Goal: Task Accomplishment & Management: Use online tool/utility

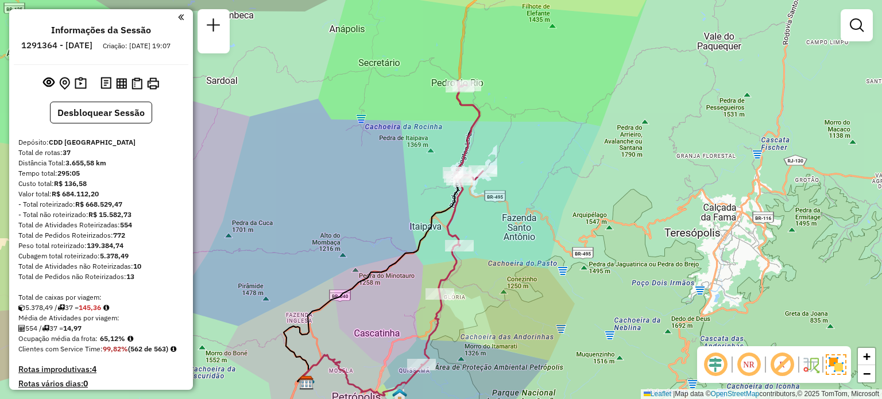
scroll to position [2511, 0]
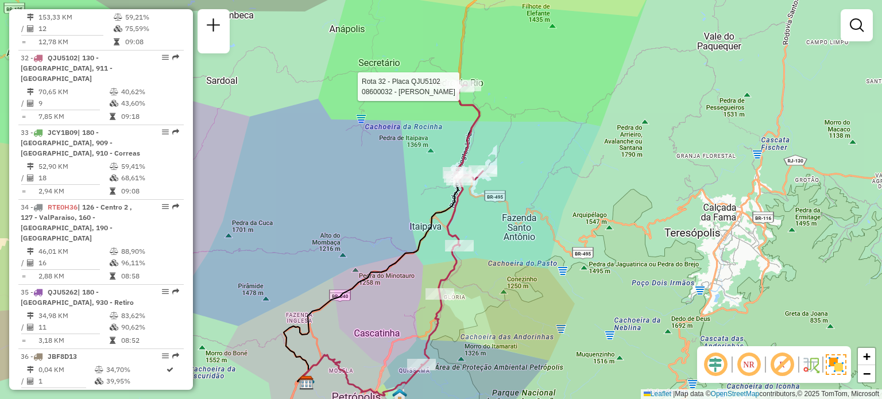
select select "**********"
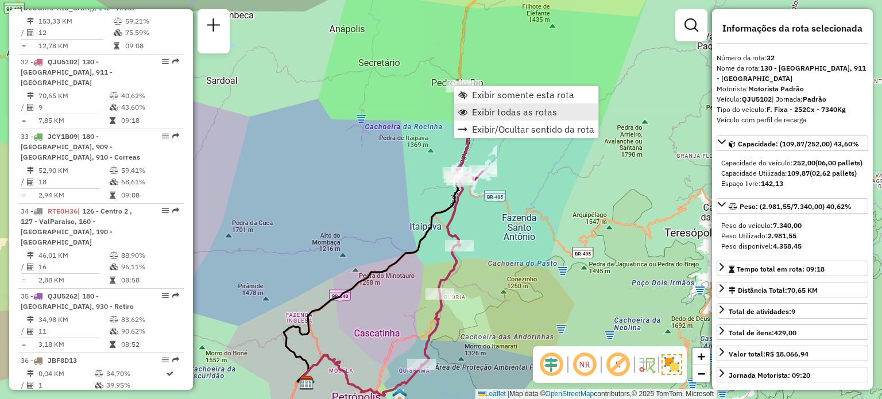
scroll to position [2507, 0]
click at [487, 112] on span "Exibir todas as rotas" at bounding box center [514, 111] width 85 height 9
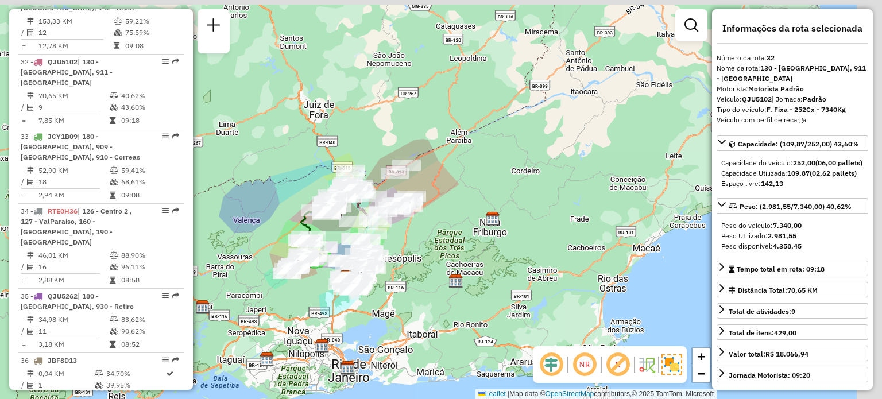
drag, startPoint x: 506, startPoint y: 105, endPoint x: 411, endPoint y: 299, distance: 216.1
click at [411, 300] on div "Janela de atendimento Grade de atendimento Capacidade Transportadoras Veículos …" at bounding box center [441, 199] width 882 height 399
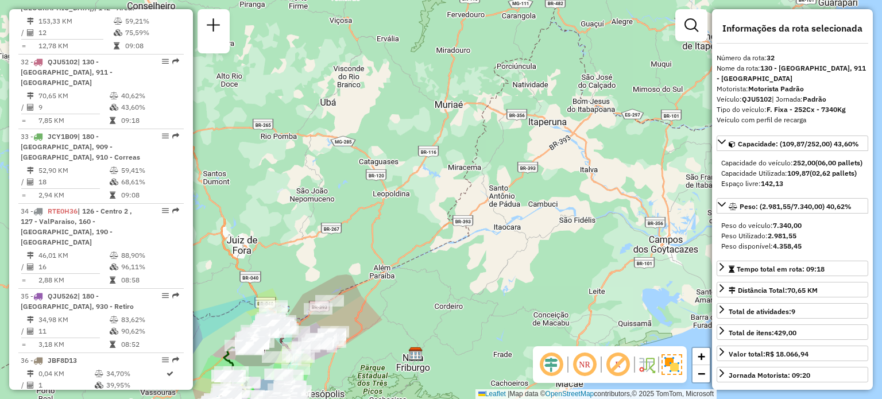
drag, startPoint x: 523, startPoint y: 140, endPoint x: 424, endPoint y: 308, distance: 194.9
click at [424, 323] on div "Janela de atendimento Grade de atendimento Capacidade Transportadoras Veículos …" at bounding box center [441, 199] width 882 height 399
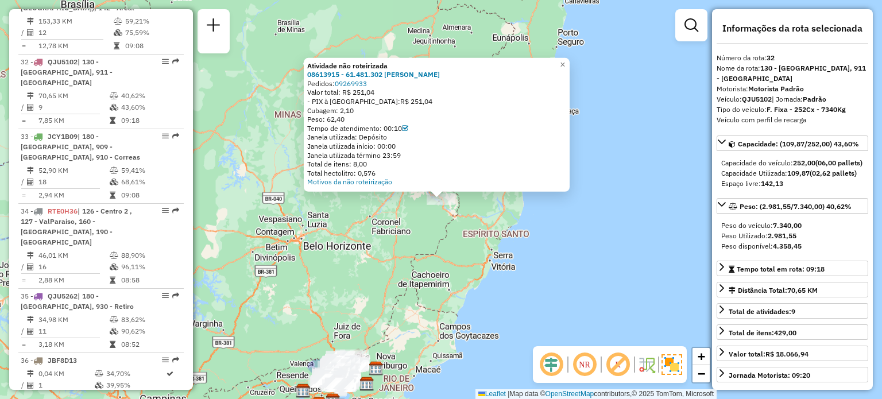
click at [401, 281] on div "Atividade não roteirizada 08613915 - 61.481.302 [PERSON_NAME] MOTA Pedidos: 092…" at bounding box center [441, 199] width 882 height 399
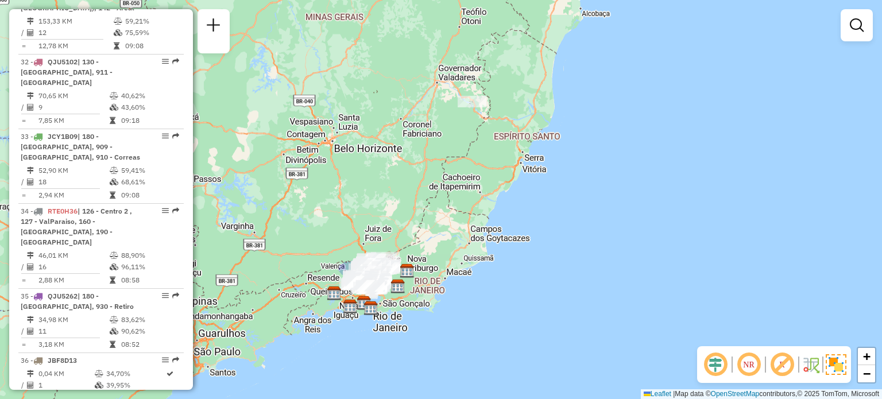
drag, startPoint x: 366, startPoint y: 311, endPoint x: 447, endPoint y: 112, distance: 214.6
click at [459, 92] on div "Janela de atendimento Grade de atendimento Capacidade Transportadoras Veículos …" at bounding box center [441, 199] width 882 height 399
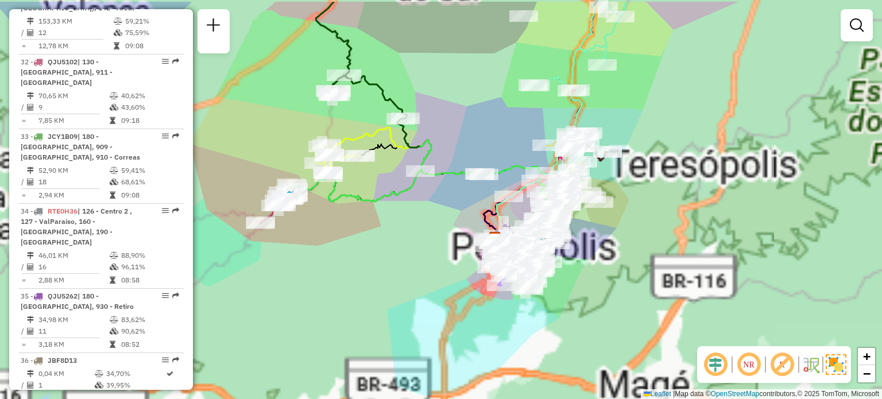
drag, startPoint x: 389, startPoint y: 254, endPoint x: 364, endPoint y: 287, distance: 41.4
click at [349, 306] on div "Janela de atendimento Grade de atendimento Capacidade Transportadoras Veículos …" at bounding box center [441, 199] width 882 height 399
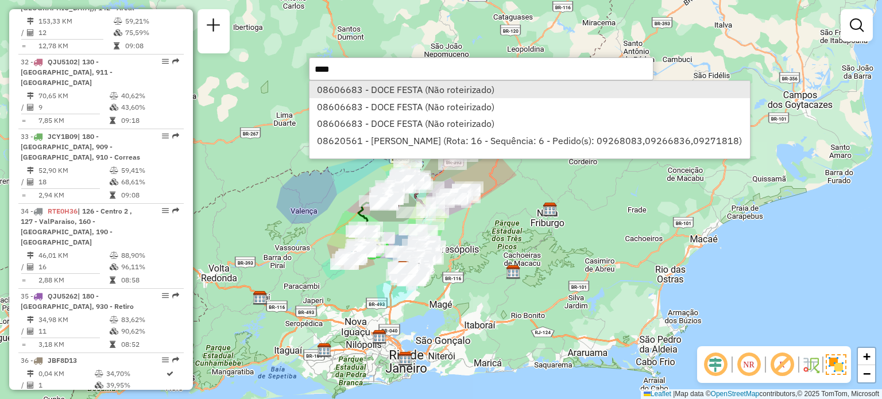
type input "****"
click at [438, 89] on li "08606683 - DOCE FESTA (Não roteirizado)" at bounding box center [530, 89] width 441 height 17
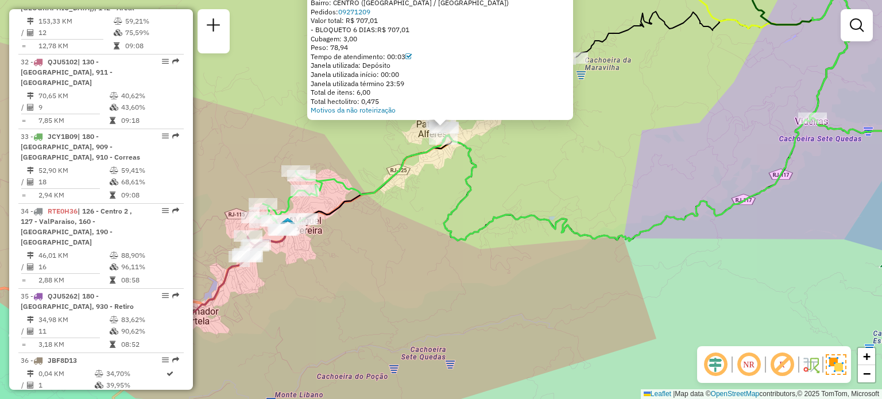
click at [427, 176] on div "Atividade não roteirizada 08606683 - DOCE FESTA Endereço: PRAcA [PERSON_NAME] 7…" at bounding box center [441, 199] width 882 height 399
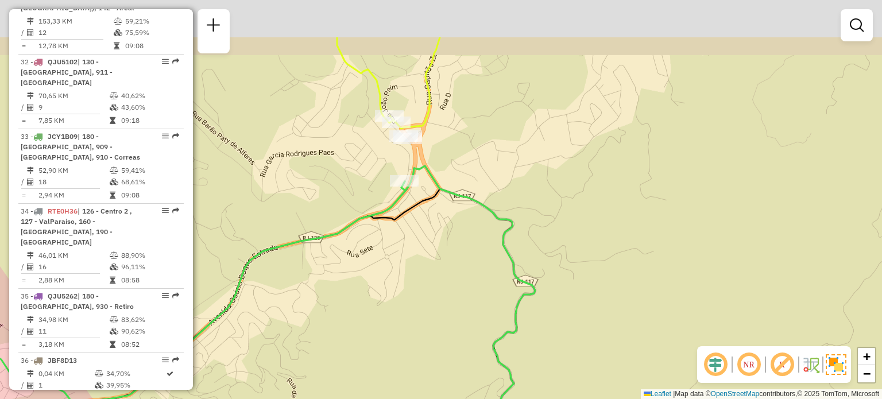
drag, startPoint x: 426, startPoint y: 111, endPoint x: 384, endPoint y: 165, distance: 68.0
click at [384, 165] on div "Janela de atendimento Grade de atendimento Capacidade Transportadoras Veículos …" at bounding box center [441, 199] width 882 height 399
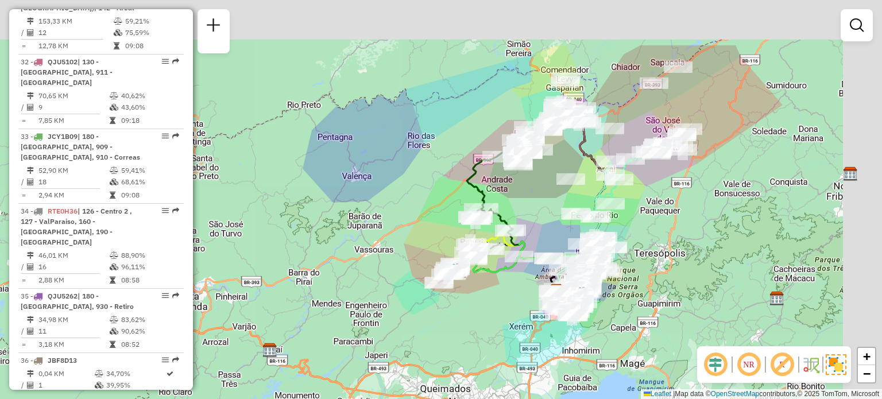
drag, startPoint x: 714, startPoint y: 103, endPoint x: 303, endPoint y: 360, distance: 484.7
click at [303, 360] on div "Janela de atendimento Grade de atendimento Capacidade Transportadoras Veículos …" at bounding box center [441, 199] width 882 height 399
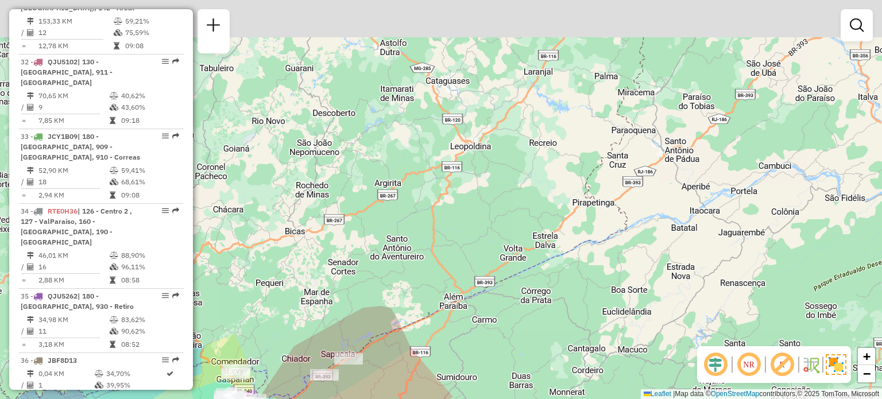
drag, startPoint x: 519, startPoint y: 178, endPoint x: 510, endPoint y: 275, distance: 97.0
click at [424, 399] on html "Aguarde... Pop-up bloqueado! Seu navegador bloqueou automáticamente a abertura …" at bounding box center [441, 199] width 882 height 399
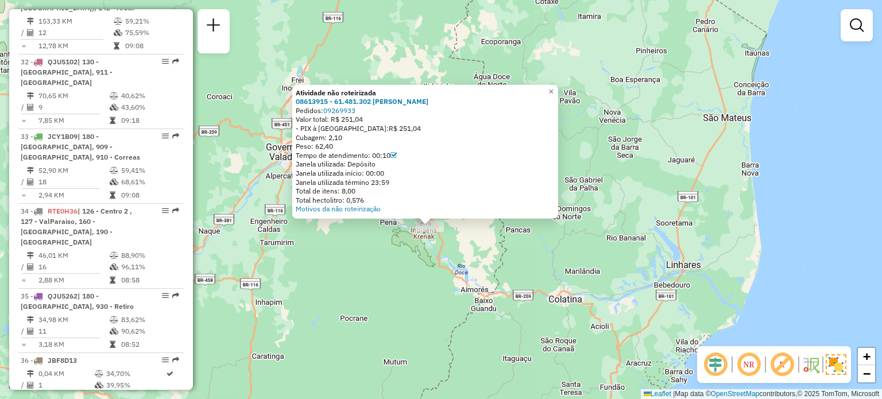
drag, startPoint x: 477, startPoint y: 211, endPoint x: 436, endPoint y: 263, distance: 66.3
click at [436, 263] on div "Atividade não roteirizada 08613915 - 61.481.302 [PERSON_NAME] MOTA Pedidos: 092…" at bounding box center [441, 199] width 882 height 399
